Goal: Transaction & Acquisition: Subscribe to service/newsletter

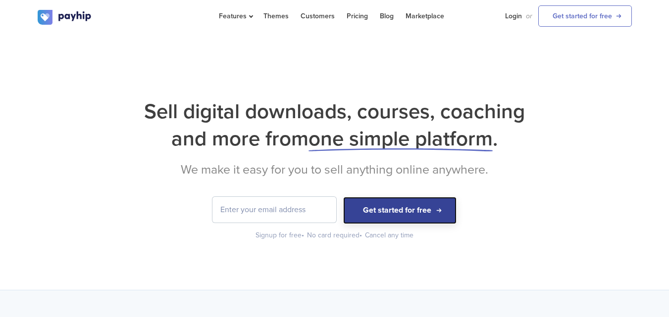
click at [366, 210] on button "Get started for free" at bounding box center [399, 210] width 113 height 27
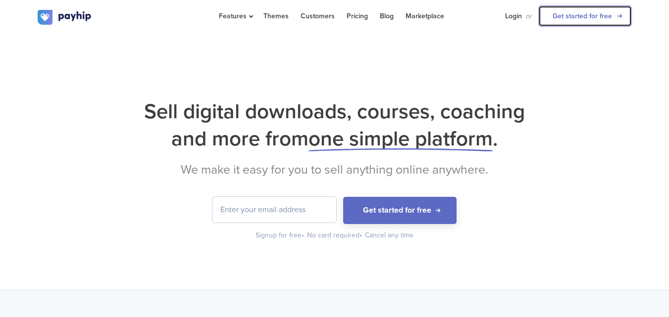
click at [594, 16] on link "Get started for free" at bounding box center [585, 15] width 94 height 21
